Goal: Information Seeking & Learning: Understand process/instructions

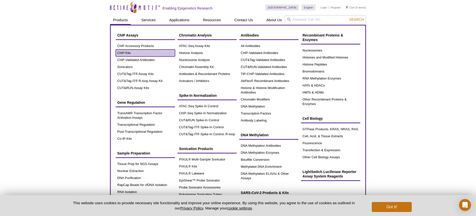
click at [125, 55] on link "ChIP Kits" at bounding box center [145, 53] width 59 height 7
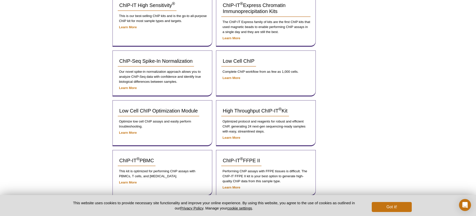
scroll to position [88, 0]
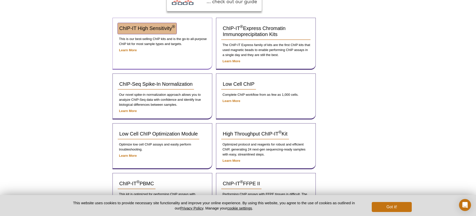
click at [125, 31] on span "ChIP-IT High Sensitivity ®" at bounding box center [147, 29] width 56 height 6
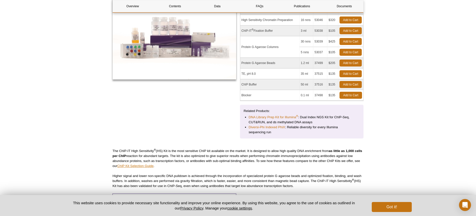
scroll to position [90, 0]
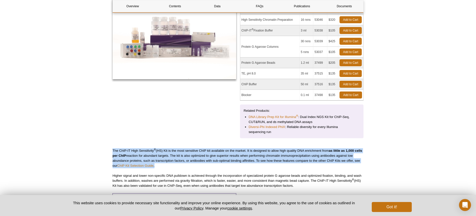
drag, startPoint x: 171, startPoint y: 164, endPoint x: 173, endPoint y: 144, distance: 20.1
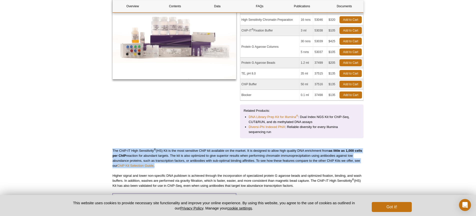
drag, startPoint x: 177, startPoint y: 149, endPoint x: 193, endPoint y: 166, distance: 23.0
click at [193, 166] on p "The ChIP-IT High Sensitivity ® (HS) Kit is the most sensitive ChIP kit availabl…" at bounding box center [238, 158] width 251 height 20
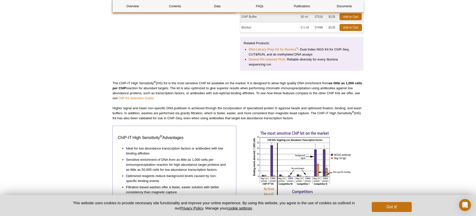
scroll to position [159, 0]
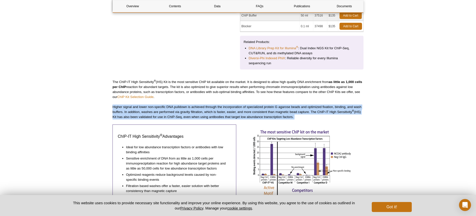
drag, startPoint x: 156, startPoint y: 105, endPoint x: 171, endPoint y: 123, distance: 23.6
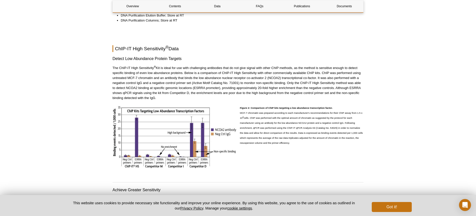
scroll to position [798, 0]
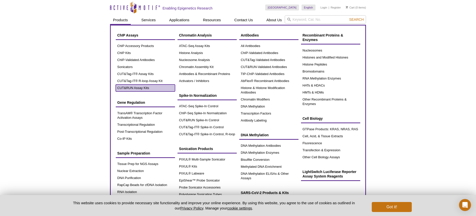
click at [152, 88] on link "CUT&RUN Assay Kits" at bounding box center [145, 88] width 59 height 7
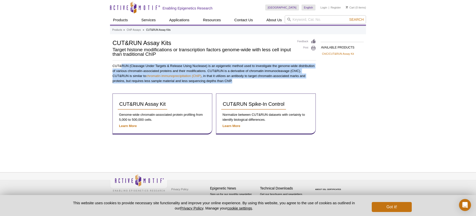
drag, startPoint x: 121, startPoint y: 67, endPoint x: 121, endPoint y: 85, distance: 17.8
click at [121, 85] on div "CUT&RUN (Cleavage Under Targets & Release Using Nuclease) is an epigenetic meth…" at bounding box center [215, 99] width 204 height 71
drag, startPoint x: 121, startPoint y: 85, endPoint x: 116, endPoint y: 63, distance: 22.1
click at [116, 63] on div "AVAILABLE PRODUCTS ChIC/CUT&RUN Assay Kit Available Products ChIC/CUT&RUN Assay…" at bounding box center [238, 92] width 256 height 106
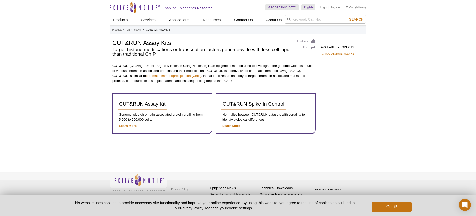
click at [116, 64] on p "CUT&RUN (Cleavage Under Targets & Release Using Nuclease) is an epigenetic meth…" at bounding box center [215, 74] width 204 height 20
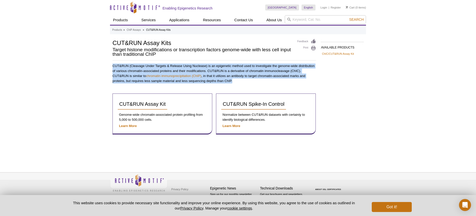
drag, startPoint x: 116, startPoint y: 64, endPoint x: 234, endPoint y: 82, distance: 119.5
click at [234, 82] on p "CUT&RUN (Cleavage Under Targets & Release Using Nuclease) is an epigenetic meth…" at bounding box center [215, 74] width 204 height 20
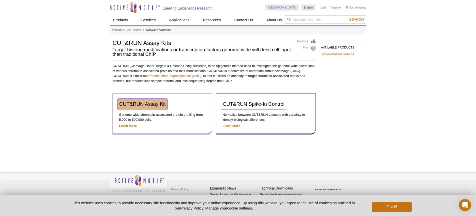
click at [155, 105] on span "CUT&RUN Assay Kit" at bounding box center [142, 104] width 47 height 6
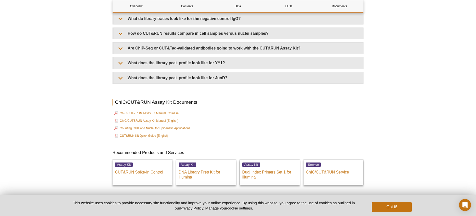
scroll to position [1627, 0]
click at [128, 121] on link "ChIC/CUT&RUN Assay Kit Manual [English]" at bounding box center [146, 121] width 64 height 6
